Goal: Information Seeking & Learning: Learn about a topic

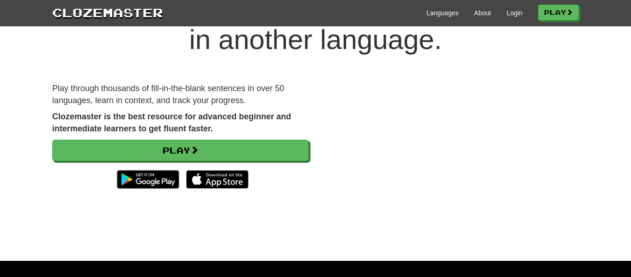
scroll to position [61, 0]
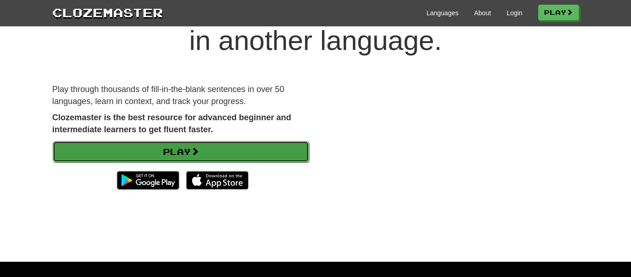
click at [269, 141] on link "Play" at bounding box center [181, 151] width 257 height 21
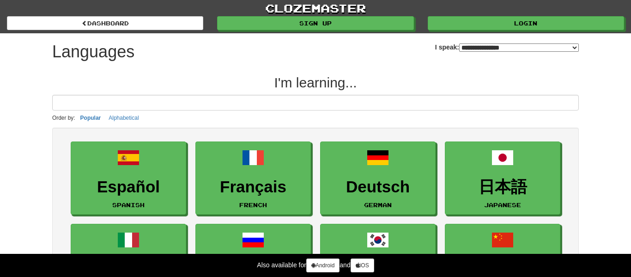
select select "*******"
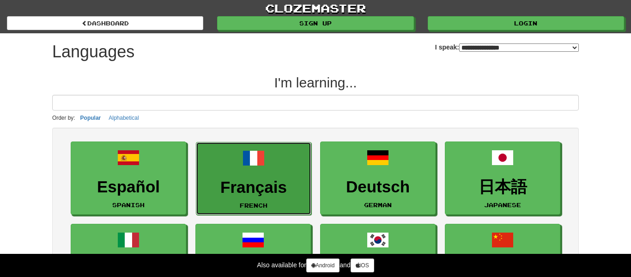
click at [247, 184] on h3 "Français" at bounding box center [253, 187] width 105 height 18
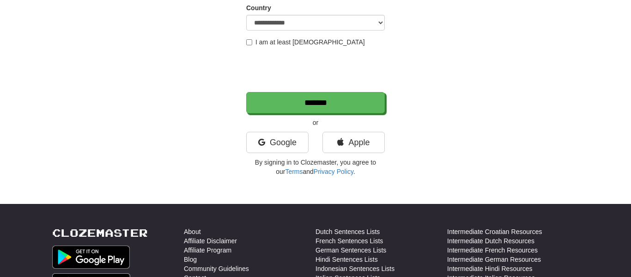
scroll to position [176, 0]
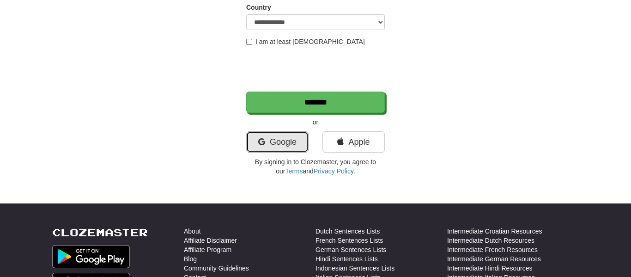
click at [286, 138] on link "Google" at bounding box center [277, 141] width 62 height 21
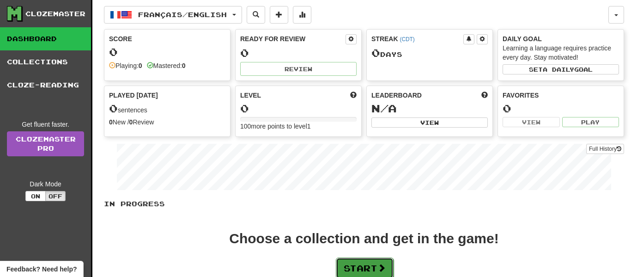
click at [386, 267] on span at bounding box center [382, 267] width 8 height 8
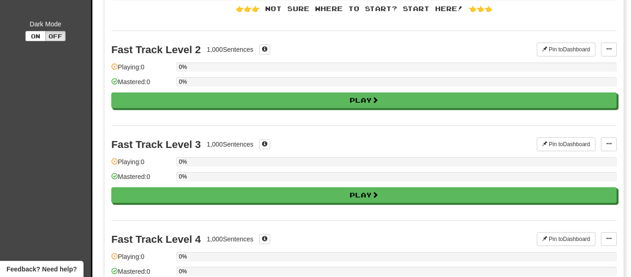
scroll to position [171, 0]
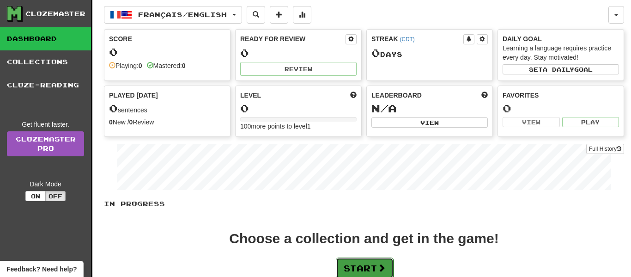
click at [356, 261] on button "Start" at bounding box center [365, 267] width 58 height 21
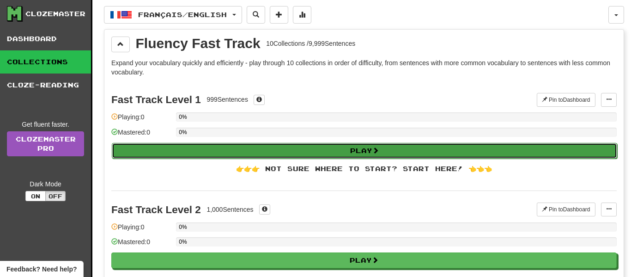
click at [357, 155] on button "Play" at bounding box center [365, 151] width 506 height 16
select select "**"
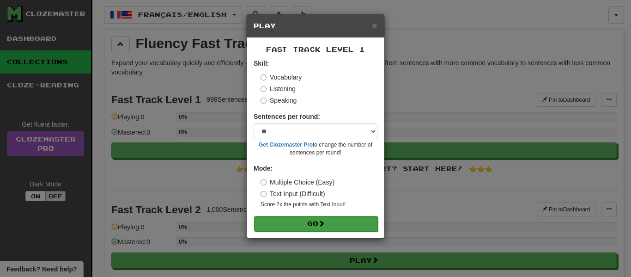
click at [306, 215] on form "Skill: Vocabulary Listening Speaking Sentences per round: * ** ** ** ** ** *** …" at bounding box center [316, 145] width 124 height 172
click at [281, 76] on label "Vocabulary" at bounding box center [281, 77] width 41 height 9
click at [268, 78] on label "Vocabulary" at bounding box center [281, 77] width 41 height 9
click at [307, 231] on button "Go" at bounding box center [316, 224] width 124 height 16
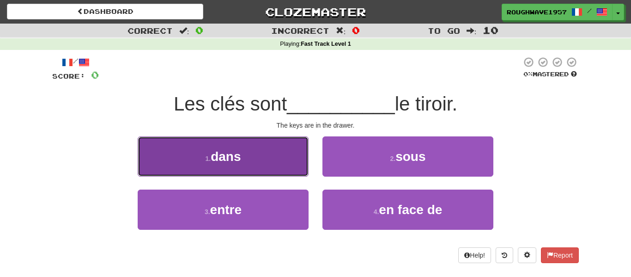
click at [254, 153] on button "1 . dans" at bounding box center [223, 156] width 171 height 40
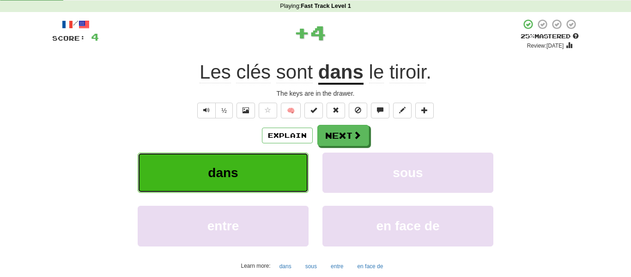
scroll to position [46, 0]
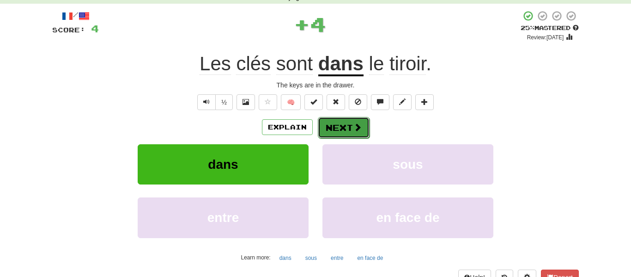
click at [340, 125] on button "Next" at bounding box center [344, 127] width 52 height 21
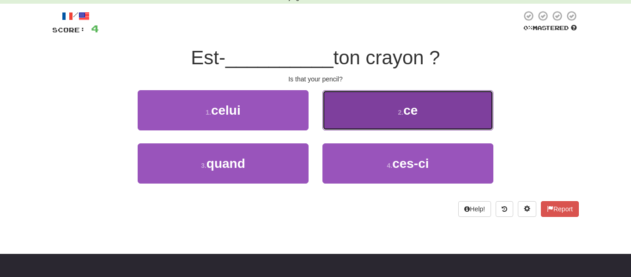
click at [356, 123] on button "2 . ce" at bounding box center [408, 110] width 171 height 40
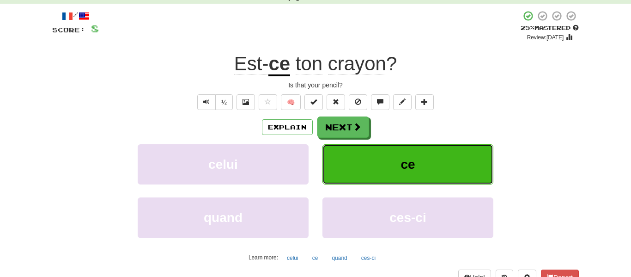
scroll to position [62, 0]
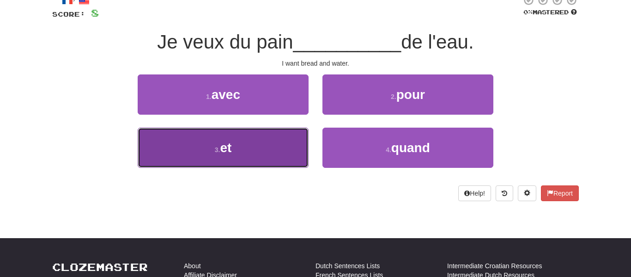
click at [263, 158] on button "3 . et" at bounding box center [223, 148] width 171 height 40
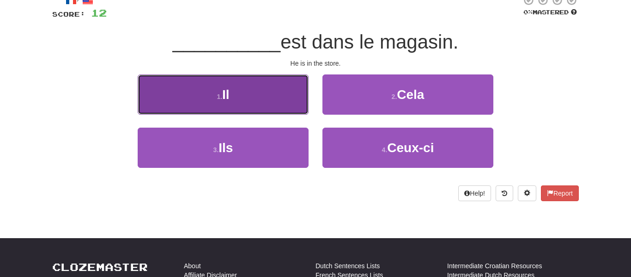
click at [274, 100] on button "1 . Il" at bounding box center [223, 94] width 171 height 40
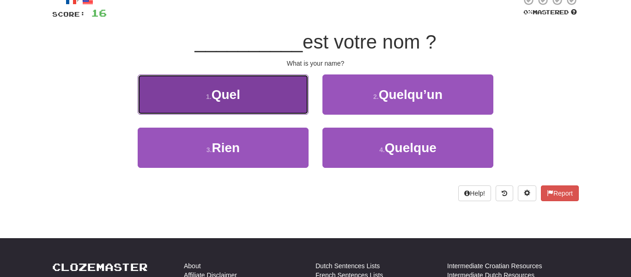
click at [277, 93] on button "1 . Quel" at bounding box center [223, 94] width 171 height 40
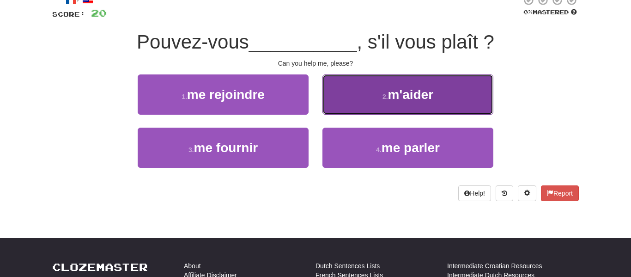
click at [475, 78] on button "2 . m'aider" at bounding box center [408, 94] width 171 height 40
